Goal: Task Accomplishment & Management: Manage account settings

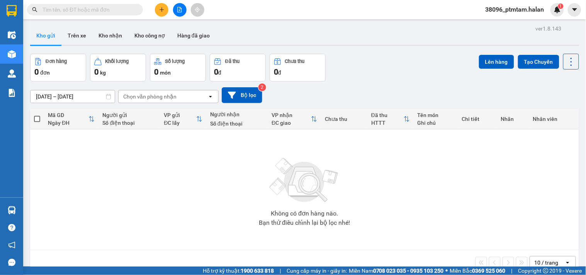
click at [376, 56] on div "Đơn hàng 0 đơn Khối lượng 0 kg Số lượng 0 món Đã thu 0 đ Chưa thu 0 đ Lên hàng …" at bounding box center [304, 68] width 549 height 28
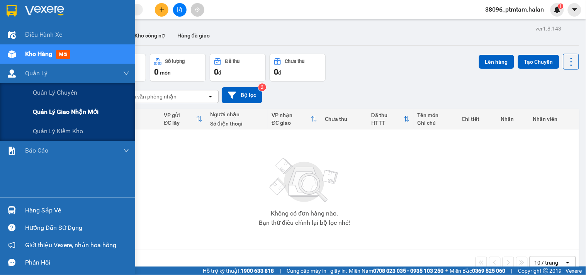
click at [59, 110] on span "Quản lý giao nhận mới" at bounding box center [66, 112] width 66 height 10
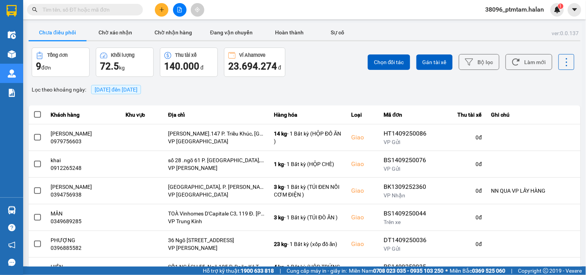
click at [312, 93] on div "Lọc theo khoảng ngày : [DATE] đến [DATE]" at bounding box center [305, 89] width 552 height 13
click at [514, 62] on icon at bounding box center [516, 62] width 8 height 8
click at [478, 64] on button "Bộ lọc" at bounding box center [479, 62] width 41 height 16
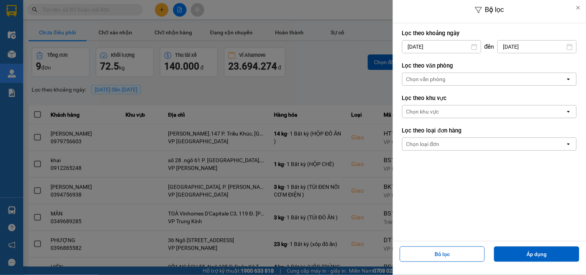
click at [460, 46] on input "[DATE]" at bounding box center [441, 47] width 78 height 12
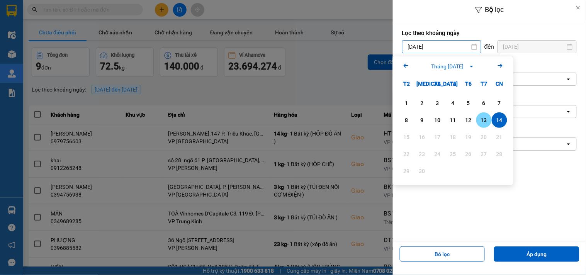
drag, startPoint x: 483, startPoint y: 120, endPoint x: 527, endPoint y: 72, distance: 65.0
click at [484, 118] on div "13" at bounding box center [483, 119] width 11 height 9
type input "13/09/2025"
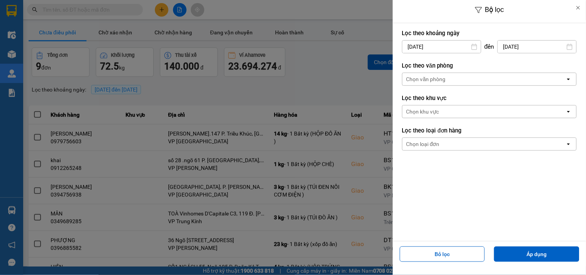
click at [535, 47] on input "[DATE]" at bounding box center [537, 47] width 78 height 12
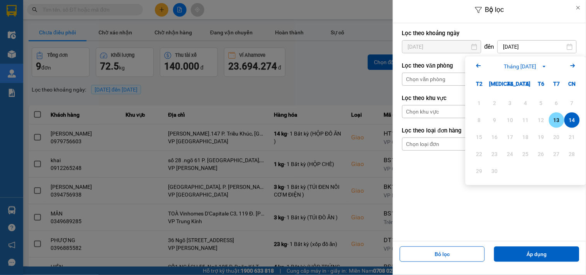
click at [561, 121] on div "13" at bounding box center [556, 119] width 11 height 9
type input "13/09/2025"
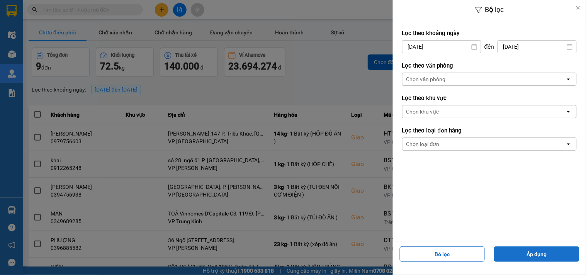
click at [524, 254] on button "Áp dụng" at bounding box center [536, 253] width 85 height 15
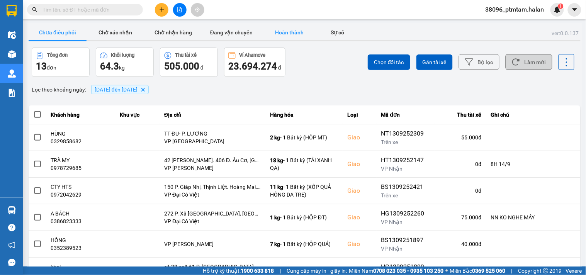
click at [284, 33] on button "Hoàn thành" at bounding box center [289, 32] width 58 height 15
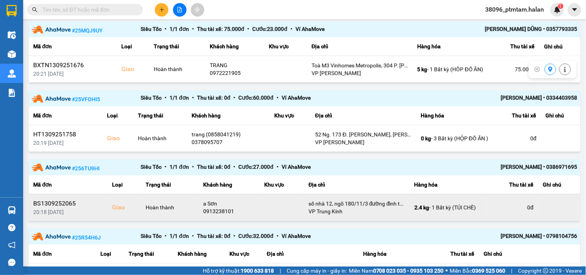
scroll to position [551, 0]
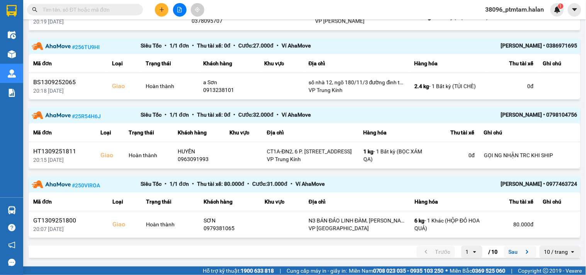
click at [512, 253] on button "Sau" at bounding box center [520, 252] width 32 height 12
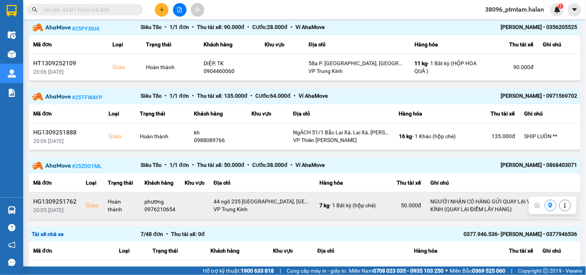
scroll to position [0, 0]
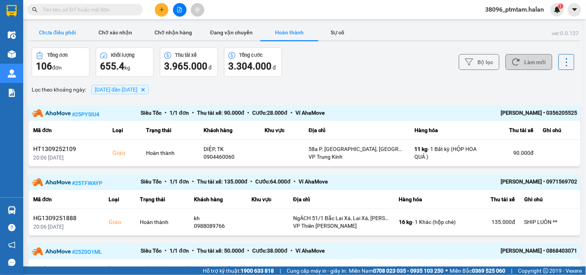
click at [59, 32] on button "Chưa điều phối" at bounding box center [58, 32] width 58 height 15
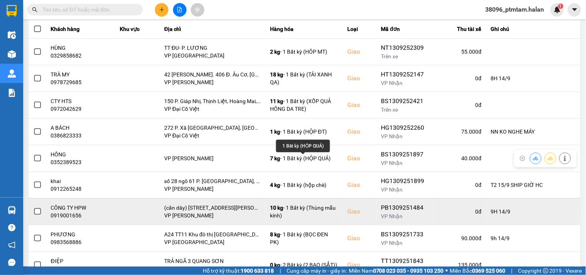
scroll to position [142, 0]
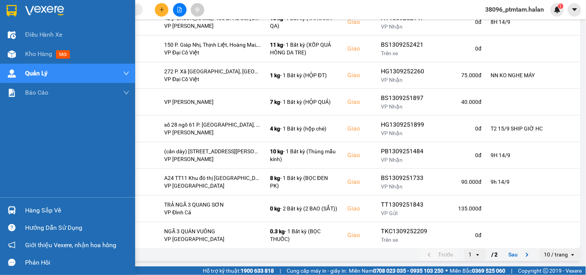
click at [0, 170] on div "Điều hành xe Kho hàng mới Quản Lý Quản lý chuyến Quản lý giao nhận mới Quản lý …" at bounding box center [67, 111] width 135 height 172
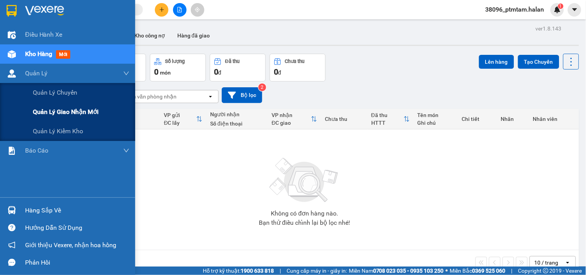
click at [75, 111] on span "Quản lý giao nhận mới" at bounding box center [66, 112] width 66 height 10
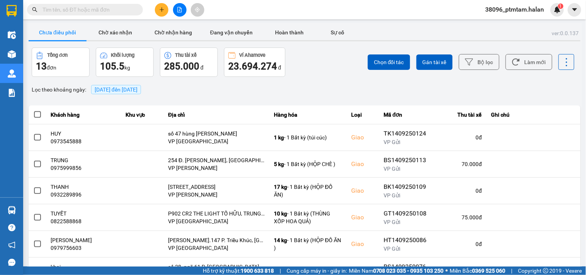
click at [324, 66] on div "Chọn đối tác Gán tài xế Bộ lọc Làm mới" at bounding box center [438, 61] width 271 height 29
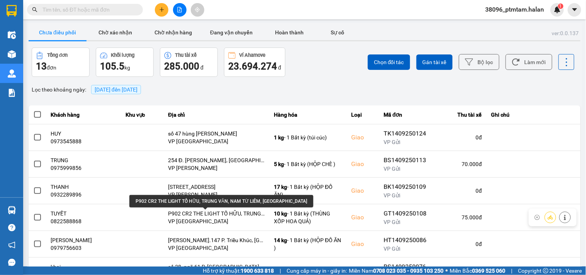
scroll to position [142, 0]
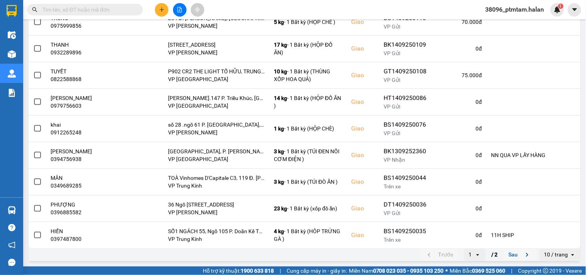
drag, startPoint x: 520, startPoint y: 256, endPoint x: 498, endPoint y: 256, distance: 22.0
click at [522, 256] on icon "next page. current page 1 / 2" at bounding box center [526, 254] width 9 height 9
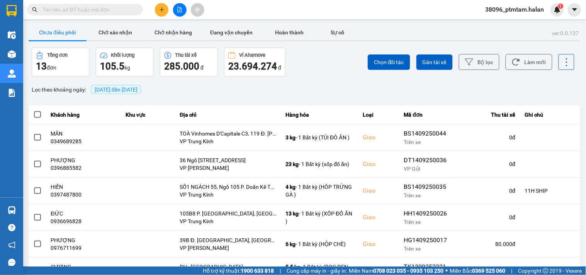
click at [66, 10] on input "text" at bounding box center [87, 9] width 91 height 8
paste input "HD1309251586"
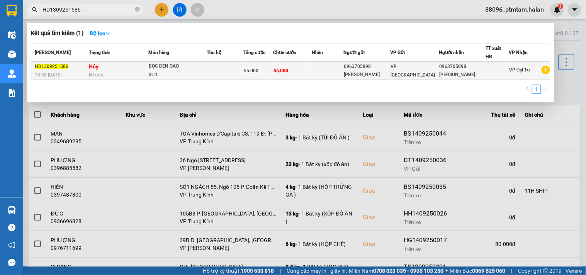
type input "HD1309251586"
click at [108, 68] on td "Hủy lỗi đơn" at bounding box center [117, 71] width 61 height 18
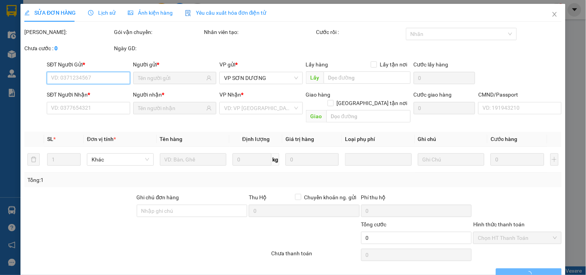
type input "0963705898"
type input "[PERSON_NAME]"
type input "0963705898"
type input "[PERSON_NAME]"
type input "55.000"
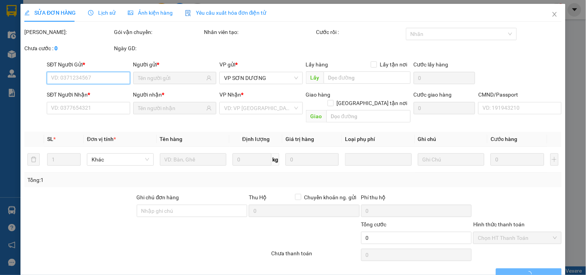
type input "55.000"
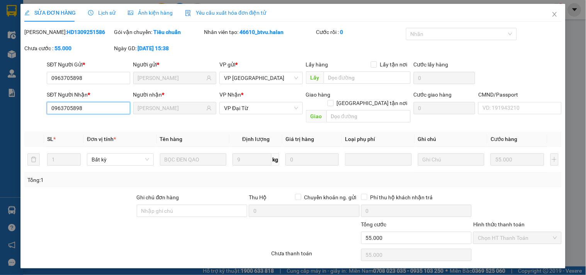
click at [88, 108] on input "0963705898" at bounding box center [88, 108] width 83 height 12
click at [554, 14] on icon "close" at bounding box center [554, 14] width 4 height 5
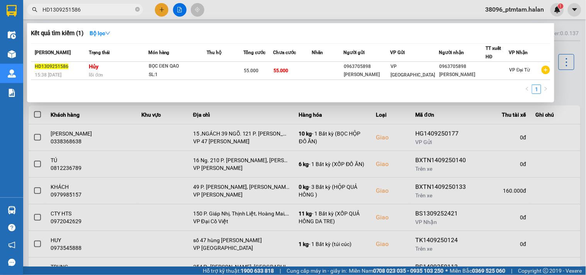
click at [100, 10] on input "HD1309251586" at bounding box center [87, 9] width 91 height 8
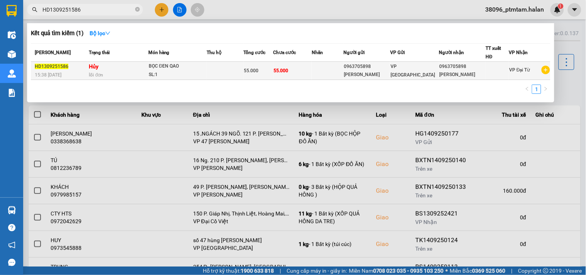
click at [117, 68] on td "Hủy lỗi đơn" at bounding box center [117, 71] width 61 height 18
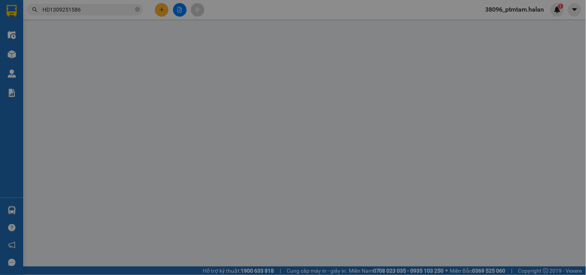
type input "0963705898"
type input "[PERSON_NAME]"
type input "0963705898"
type input "[PERSON_NAME]"
type input "55.000"
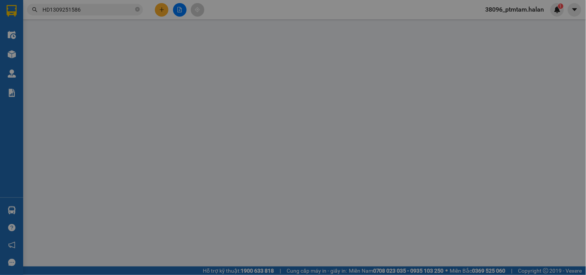
type input "55.000"
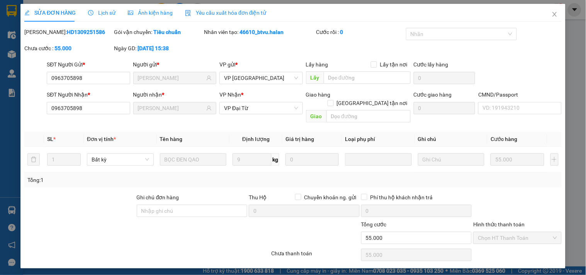
click at [105, 14] on span "Lịch sử" at bounding box center [101, 13] width 27 height 6
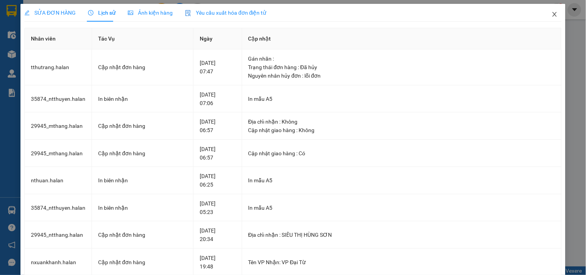
click at [551, 16] on icon "close" at bounding box center [554, 14] width 6 height 6
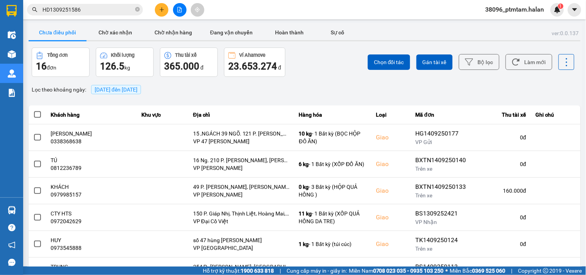
click at [95, 14] on input "HD1309251586" at bounding box center [87, 9] width 91 height 8
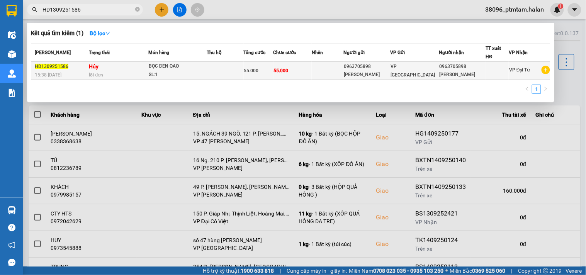
click at [138, 69] on td "Hủy lỗi đơn" at bounding box center [117, 71] width 61 height 18
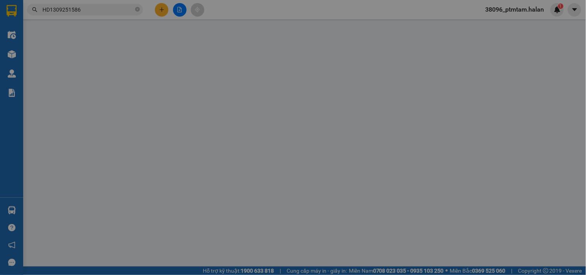
type input "0963705898"
type input "[PERSON_NAME]"
type input "0963705898"
type input "[PERSON_NAME]"
type input "55.000"
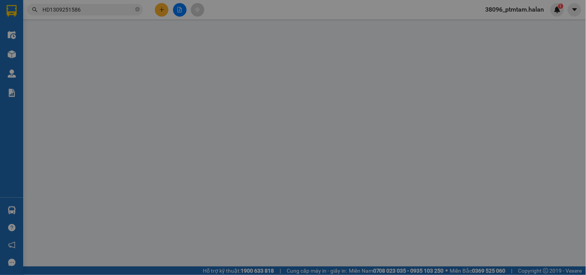
type input "55.000"
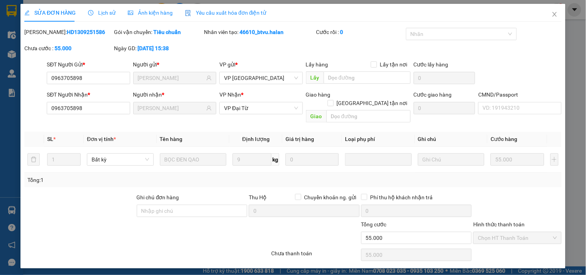
click at [103, 13] on span "Lịch sử" at bounding box center [101, 13] width 27 height 6
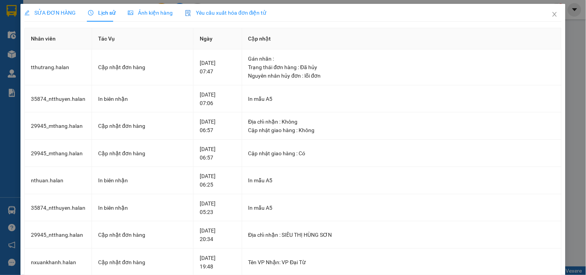
click at [0, 174] on div "SỬA ĐƠN HÀNG Lịch sử Ảnh kiện hàng Yêu cầu xuất hóa đơn điện tử Total Paid Fee …" at bounding box center [293, 137] width 586 height 275
click at [552, 14] on icon "close" at bounding box center [554, 14] width 4 height 5
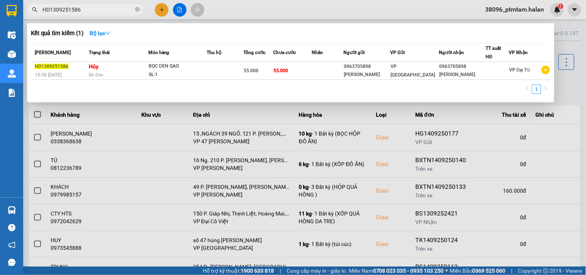
click at [107, 7] on input "HD1309251586" at bounding box center [87, 9] width 91 height 8
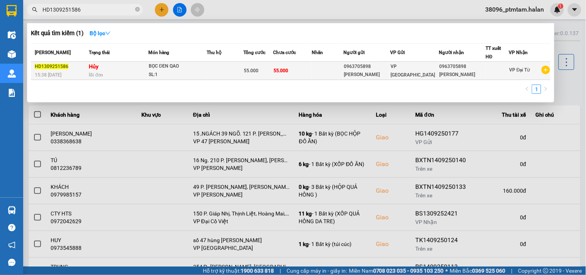
click at [207, 64] on div "BỌC ĐEN QAO" at bounding box center [178, 66] width 58 height 8
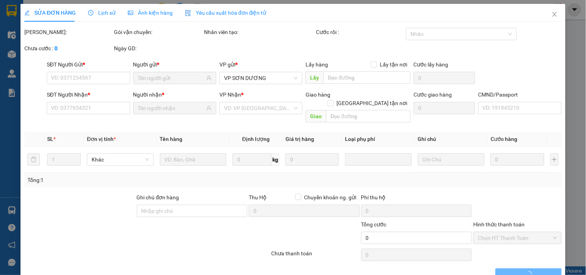
type input "0963705898"
type input "[PERSON_NAME]"
type input "0963705898"
type input "[PERSON_NAME]"
type input "55.000"
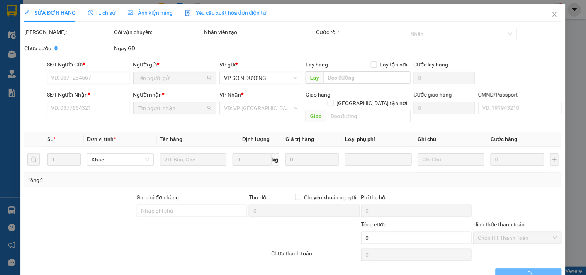
type input "55.000"
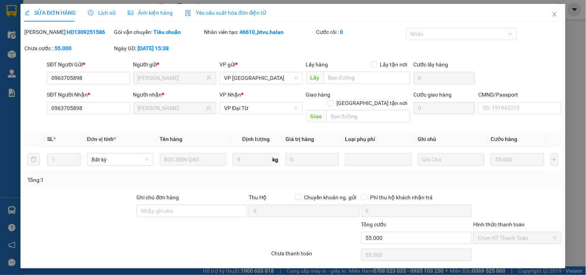
click at [101, 16] on div "Lịch sử" at bounding box center [101, 12] width 27 height 8
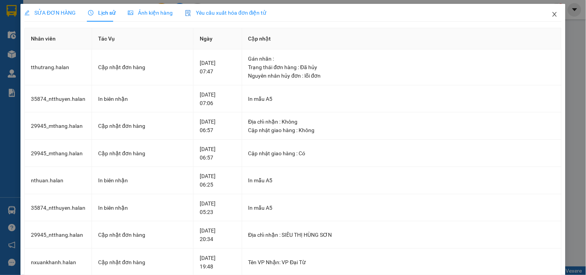
click at [552, 13] on icon "close" at bounding box center [554, 14] width 4 height 5
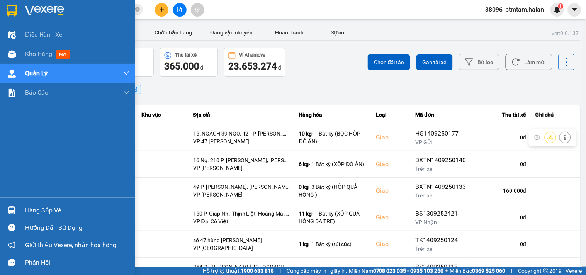
click at [0, 136] on div "Điều hành xe Kho hàng mới Quản Lý Quản lý chuyến Quản lý giao nhận mới Quản lý …" at bounding box center [67, 111] width 135 height 172
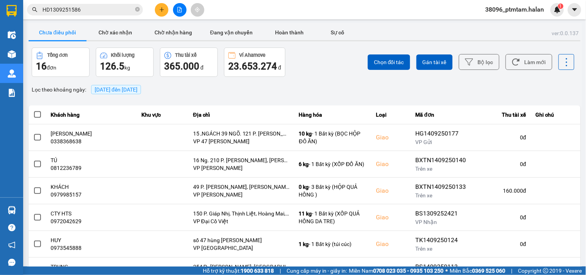
click at [336, 78] on div "ver: 0.0.137 Chưa điều phối Chờ xác nhận Chờ nhận hàng Đang vận chuyển Hoàn thà…" at bounding box center [304, 213] width 555 height 381
click at [512, 65] on icon at bounding box center [515, 62] width 7 height 7
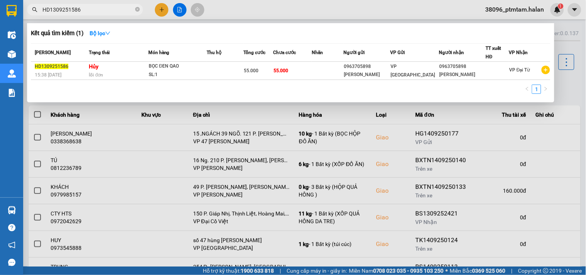
click at [83, 12] on input "HD1309251586" at bounding box center [87, 9] width 91 height 8
paste input "1209251452"
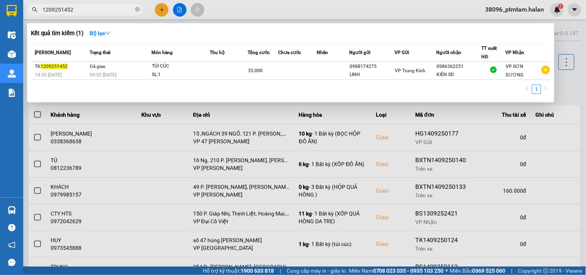
click at [81, 12] on input "1209251452" at bounding box center [87, 9] width 91 height 8
paste input "34"
drag, startPoint x: 234, startPoint y: 8, endPoint x: 229, endPoint y: 14, distance: 7.5
click at [234, 8] on div at bounding box center [293, 137] width 586 height 275
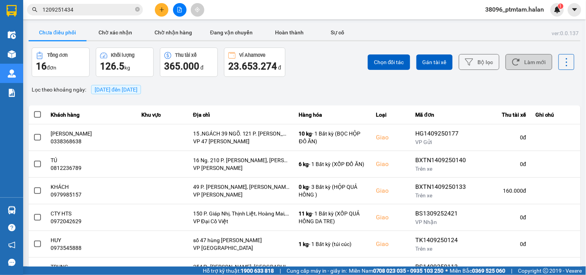
click at [89, 12] on input "1209251434" at bounding box center [87, 9] width 91 height 8
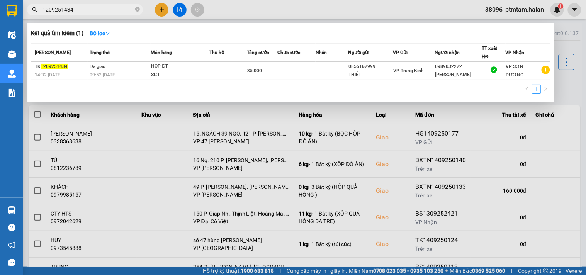
paste input "0983302135"
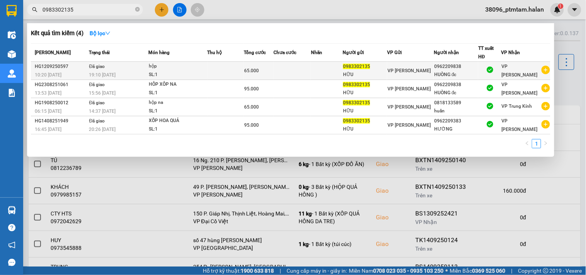
type input "0983302135"
click at [134, 69] on td "Đã giao 19:10 - 12/09" at bounding box center [117, 71] width 61 height 18
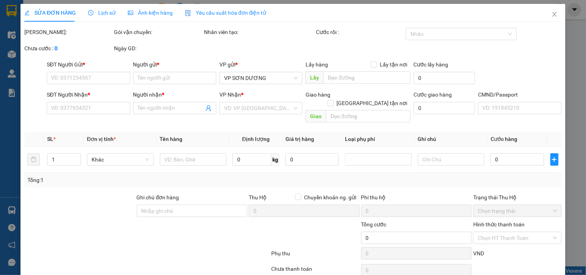
type input "0983302135"
type input "HỮU"
type input "0962209838"
type input "HUÒNG đc"
type input "65.000"
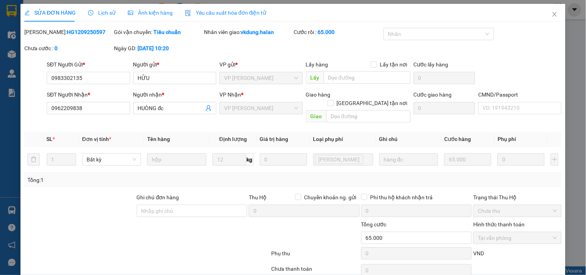
drag, startPoint x: 88, startPoint y: 32, endPoint x: 52, endPoint y: 34, distance: 36.3
click at [52, 34] on div "Mã ĐH: HG1209250597" at bounding box center [68, 32] width 88 height 8
copy b "1209250597"
click at [552, 13] on icon "close" at bounding box center [554, 14] width 4 height 5
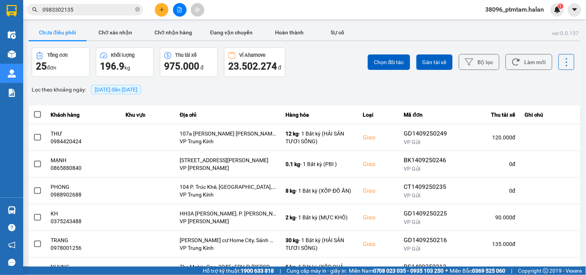
click at [95, 7] on input "0983302135" at bounding box center [87, 9] width 91 height 8
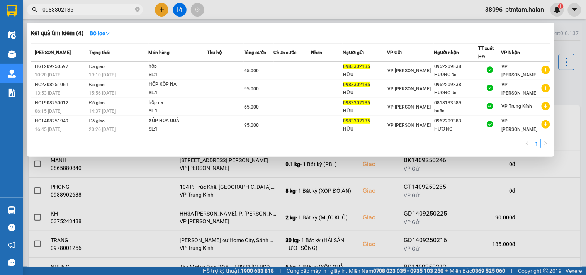
click at [95, 7] on input "0983302135" at bounding box center [87, 9] width 91 height 8
paste input "9856906"
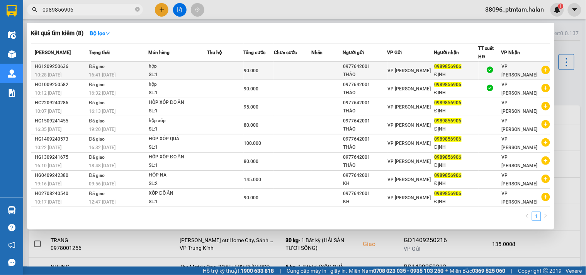
type input "0989856906"
click at [130, 70] on td "Đã giao 16:41 - 12/09" at bounding box center [117, 71] width 61 height 18
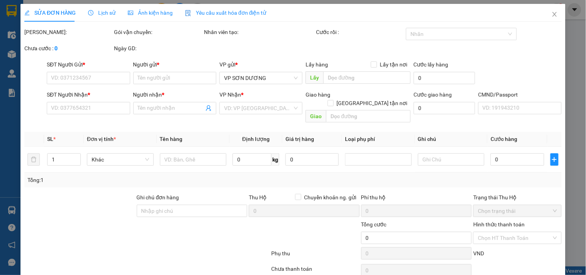
type input "0977642001"
type input "THẢO"
type input "0989856906"
type input "ĐỊNH"
type input "90.000"
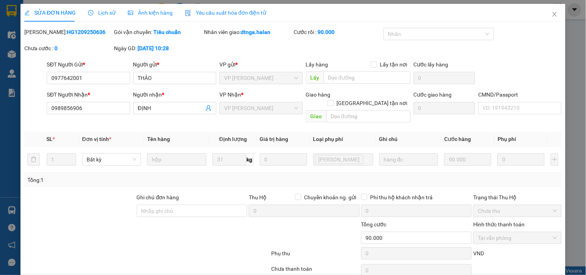
drag, startPoint x: 92, startPoint y: 33, endPoint x: 52, endPoint y: 32, distance: 40.2
click at [52, 32] on div "Mã ĐH: HG1209250636" at bounding box center [68, 32] width 88 height 8
copy b "1209250636"
click at [551, 16] on icon "close" at bounding box center [554, 14] width 6 height 6
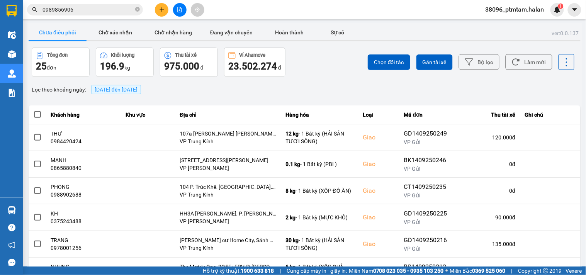
click at [102, 10] on input "0989856906" at bounding box center [87, 9] width 91 height 8
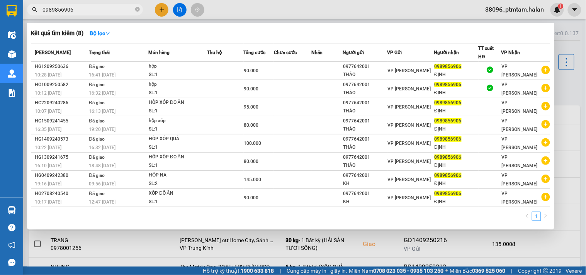
click at [102, 10] on input "0989856906" at bounding box center [87, 9] width 91 height 8
paste input "73114017"
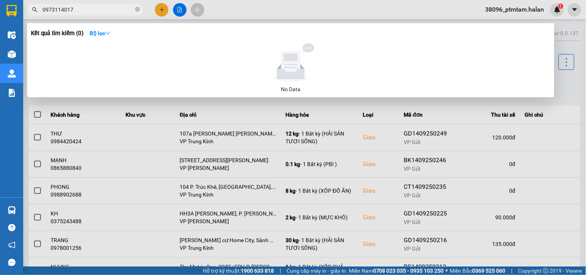
click at [51, 8] on input "0973114017" at bounding box center [87, 9] width 91 height 8
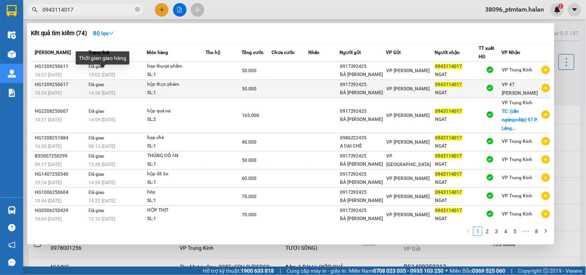
type input "0943114017"
click at [122, 92] on div "14:28 - 12/09" at bounding box center [117, 93] width 58 height 8
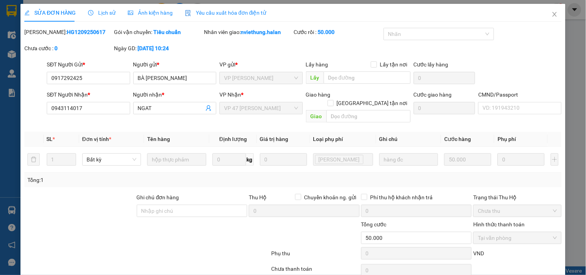
type input "0917292425"
type input "BÀ NGÂN"
type input "0943114017"
type input "NGAT"
type input "50.000"
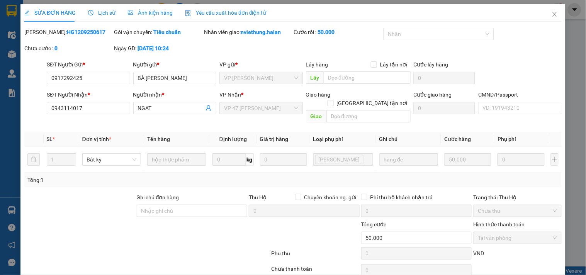
drag, startPoint x: 87, startPoint y: 33, endPoint x: 51, endPoint y: 36, distance: 35.6
click at [51, 36] on div "Mã ĐH: HG1209250617" at bounding box center [68, 32] width 88 height 8
copy b "1209250617"
click at [552, 16] on icon "close" at bounding box center [554, 14] width 4 height 5
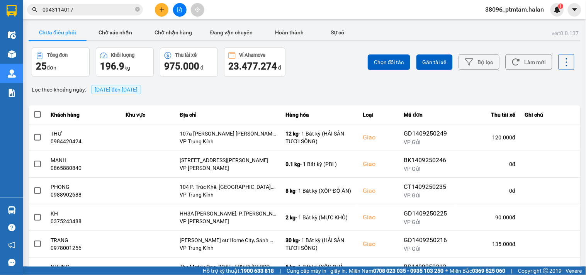
click at [84, 11] on input "0943114017" at bounding box center [87, 9] width 91 height 8
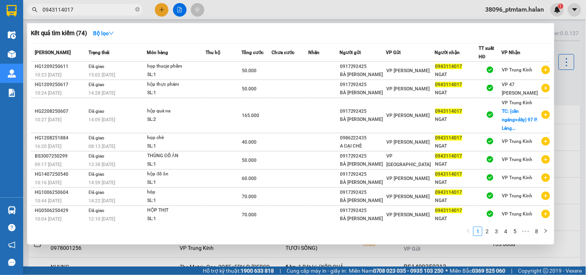
click at [84, 11] on input "0943114017" at bounding box center [87, 9] width 91 height 8
paste input "1512156"
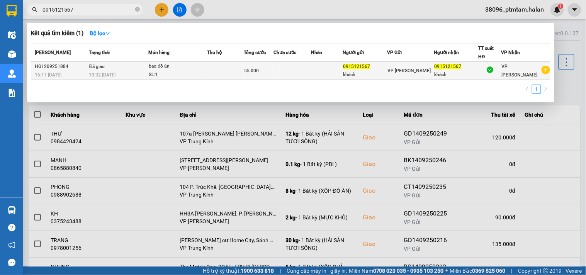
type input "0915121567"
click at [124, 73] on div "19:32 - 12/09" at bounding box center [118, 75] width 59 height 8
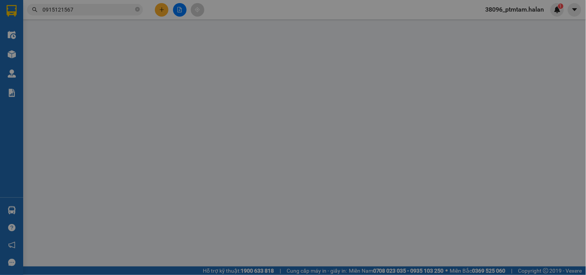
type input "0915121567"
type input "khách"
type input "0915121567"
type input "khách"
type input "55.000"
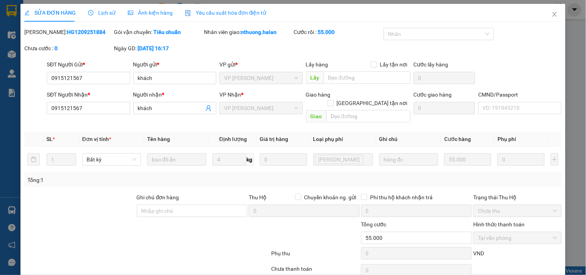
drag, startPoint x: 83, startPoint y: 33, endPoint x: 52, endPoint y: 34, distance: 30.5
click at [52, 34] on div "Mã ĐH: HG1209251884" at bounding box center [68, 32] width 88 height 8
copy b "1209251884"
click at [93, 234] on div at bounding box center [102, 233] width 157 height 27
click at [551, 16] on icon "close" at bounding box center [554, 14] width 6 height 6
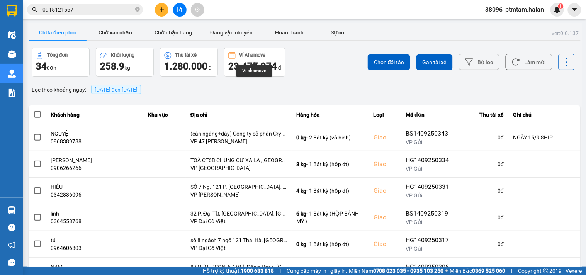
click at [325, 68] on div "Chọn đối tác Gán tài xế Bộ lọc Làm mới" at bounding box center [438, 61] width 271 height 29
drag, startPoint x: 314, startPoint y: 72, endPoint x: 487, endPoint y: 73, distance: 173.4
click at [314, 72] on div "Chọn đối tác Gán tài xế Bộ lọc Làm mới" at bounding box center [438, 61] width 271 height 29
click at [517, 62] on button "Làm mới" at bounding box center [528, 62] width 47 height 16
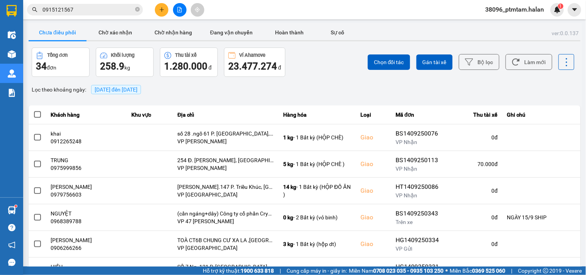
click at [292, 75] on div "Tổng đơn 34 đơn Khối lượng 258.9 kg Thu tài xế 1.280.000 đ Ví Ahamove 23.477.27…" at bounding box center [167, 61] width 271 height 29
click at [319, 88] on div "Lọc theo khoảng ngày : 14/09/2025 đến 14/09/2025" at bounding box center [305, 89] width 552 height 13
click at [517, 64] on button "Làm mới" at bounding box center [528, 62] width 47 height 16
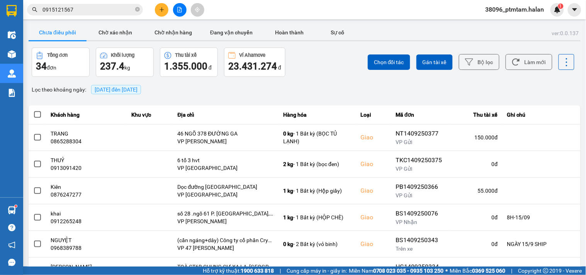
click at [306, 68] on div "Chọn đối tác Gán tài xế Bộ lọc Làm mới" at bounding box center [438, 61] width 271 height 29
click at [520, 66] on button "Làm mới" at bounding box center [528, 62] width 47 height 16
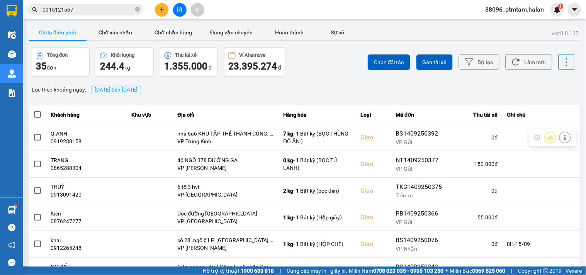
click at [318, 80] on div "ver: 0.0.137 Chưa điều phối Chờ xác nhận Chờ nhận hàng Đang vận chuyển Hoàn thà…" at bounding box center [304, 213] width 555 height 381
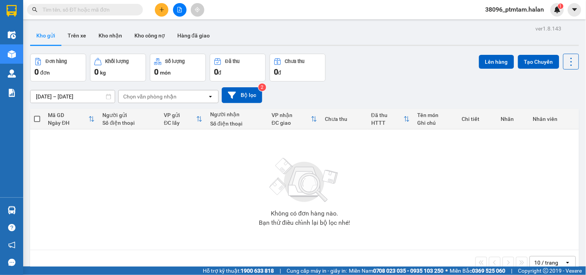
click at [74, 12] on input "text" at bounding box center [87, 9] width 91 height 8
paste input "0963705898"
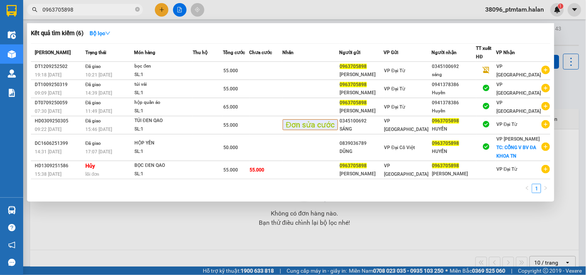
type input "0963705898"
click at [83, 8] on input "0963705898" at bounding box center [87, 9] width 91 height 8
click at [76, 10] on input "0963705898" at bounding box center [87, 9] width 91 height 8
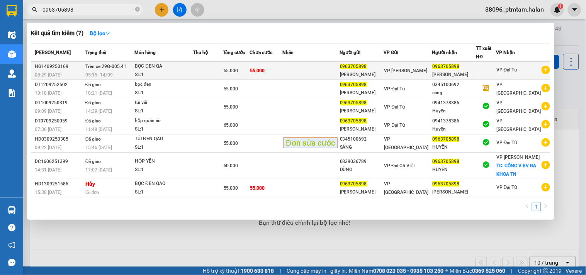
click at [188, 69] on div "BỌC ĐEN QA" at bounding box center [164, 66] width 58 height 8
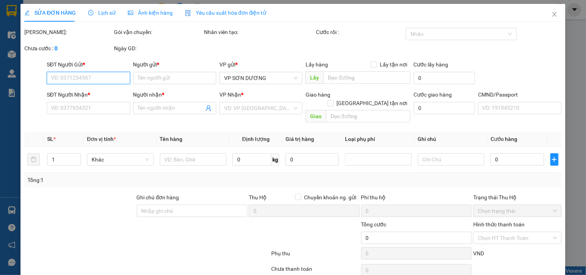
type input "0963705898"
type input "[PERSON_NAME]"
type input "0963705898"
type input "[PERSON_NAME]"
type input "55.000"
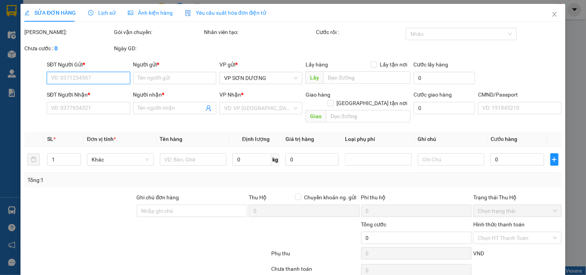
type input "55.000"
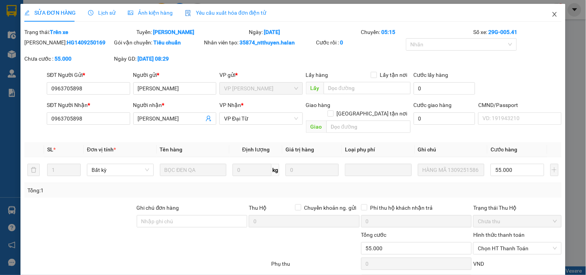
click at [551, 14] on icon "close" at bounding box center [554, 14] width 6 height 6
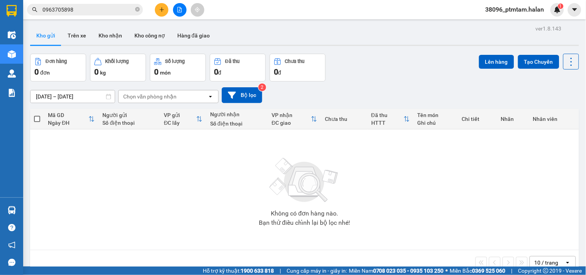
click at [81, 9] on input "0963705898" at bounding box center [87, 9] width 91 height 8
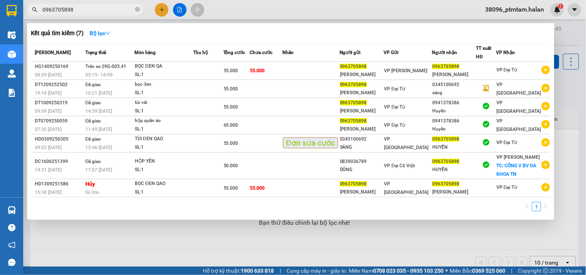
click at [85, 10] on input "0963705898" at bounding box center [87, 9] width 91 height 8
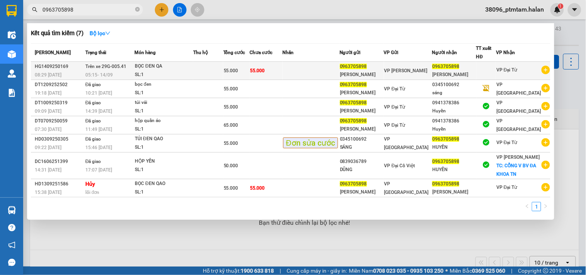
click at [134, 68] on td "Trên xe 29G-005.41 05:15 [DATE]" at bounding box center [108, 71] width 51 height 18
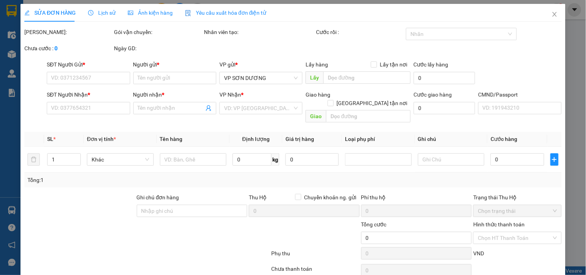
type input "0963705898"
type input "[PERSON_NAME]"
type input "0963705898"
type input "[PERSON_NAME]"
type input "55.000"
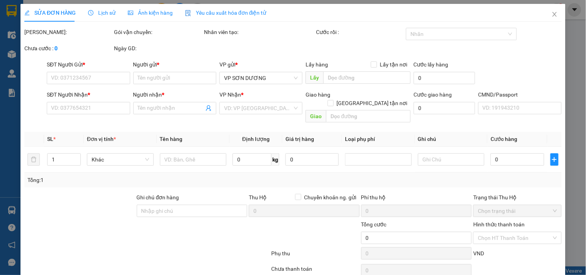
type input "55.000"
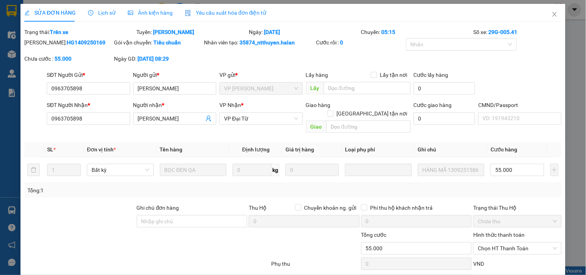
drag, startPoint x: 88, startPoint y: 41, endPoint x: 44, endPoint y: 45, distance: 43.8
click at [44, 45] on div "Mã ĐH: HG1409250169" at bounding box center [68, 42] width 88 height 8
copy b "HG1409250169"
click at [551, 12] on icon "close" at bounding box center [554, 14] width 6 height 6
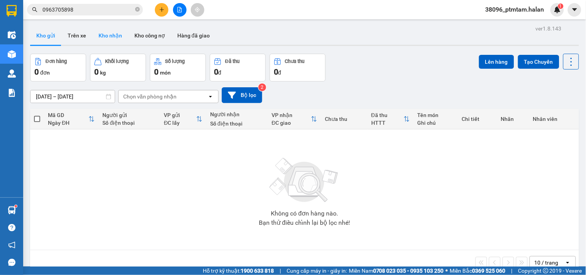
click at [113, 31] on button "Kho nhận" at bounding box center [110, 35] width 36 height 19
